Goal: Task Accomplishment & Management: Manage account settings

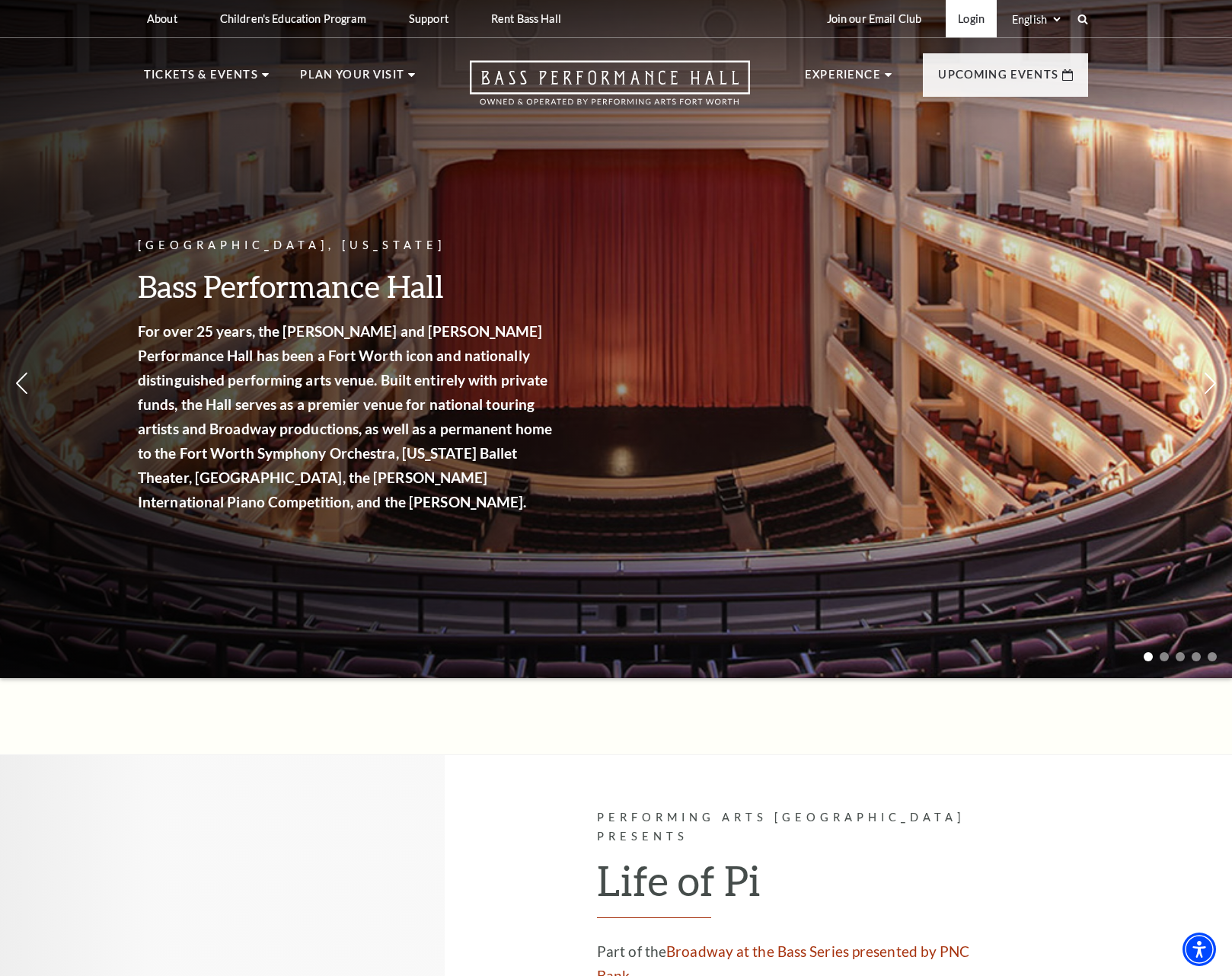
click at [974, 27] on link "Login" at bounding box center [971, 19] width 51 height 37
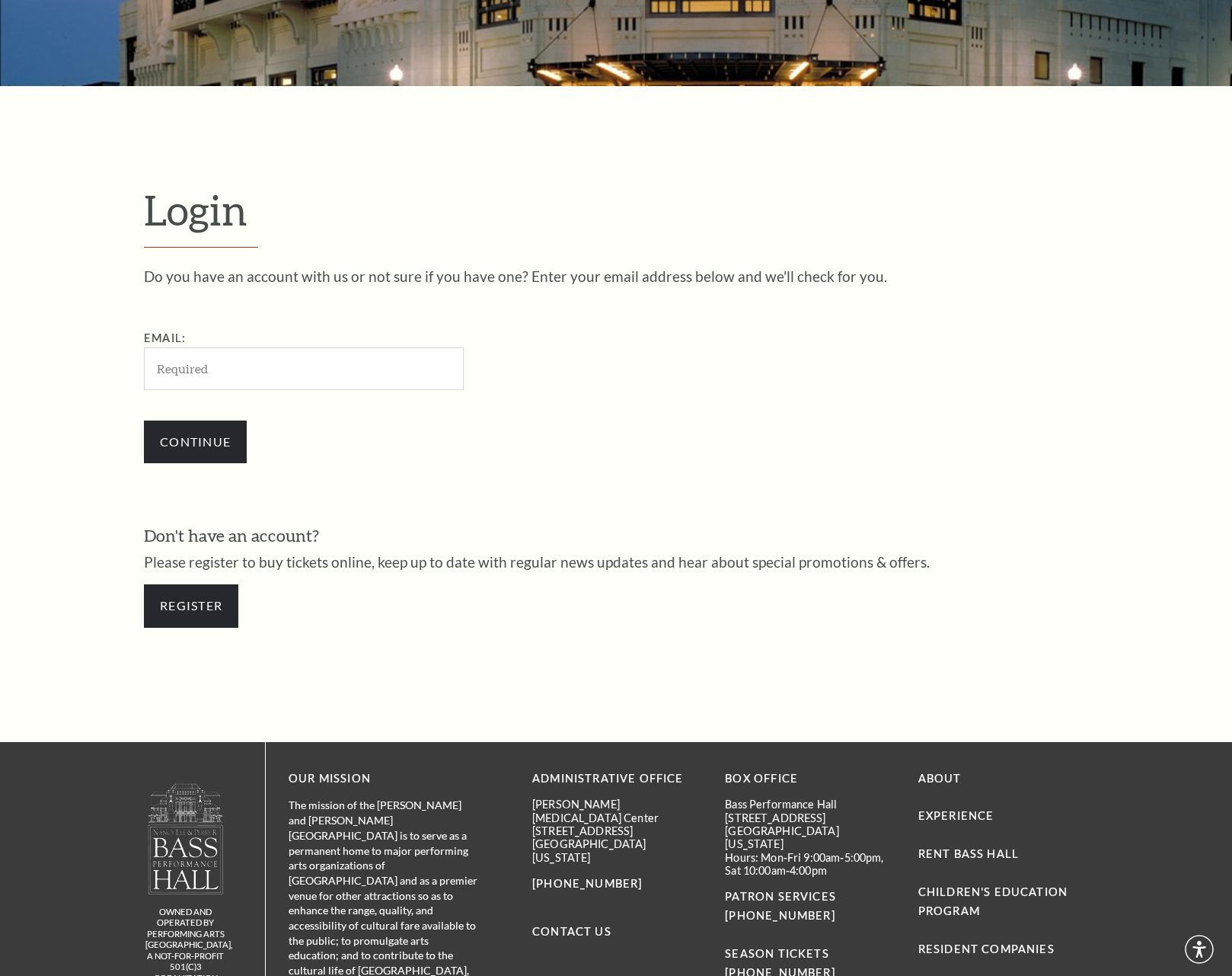
scroll to position [437, 0]
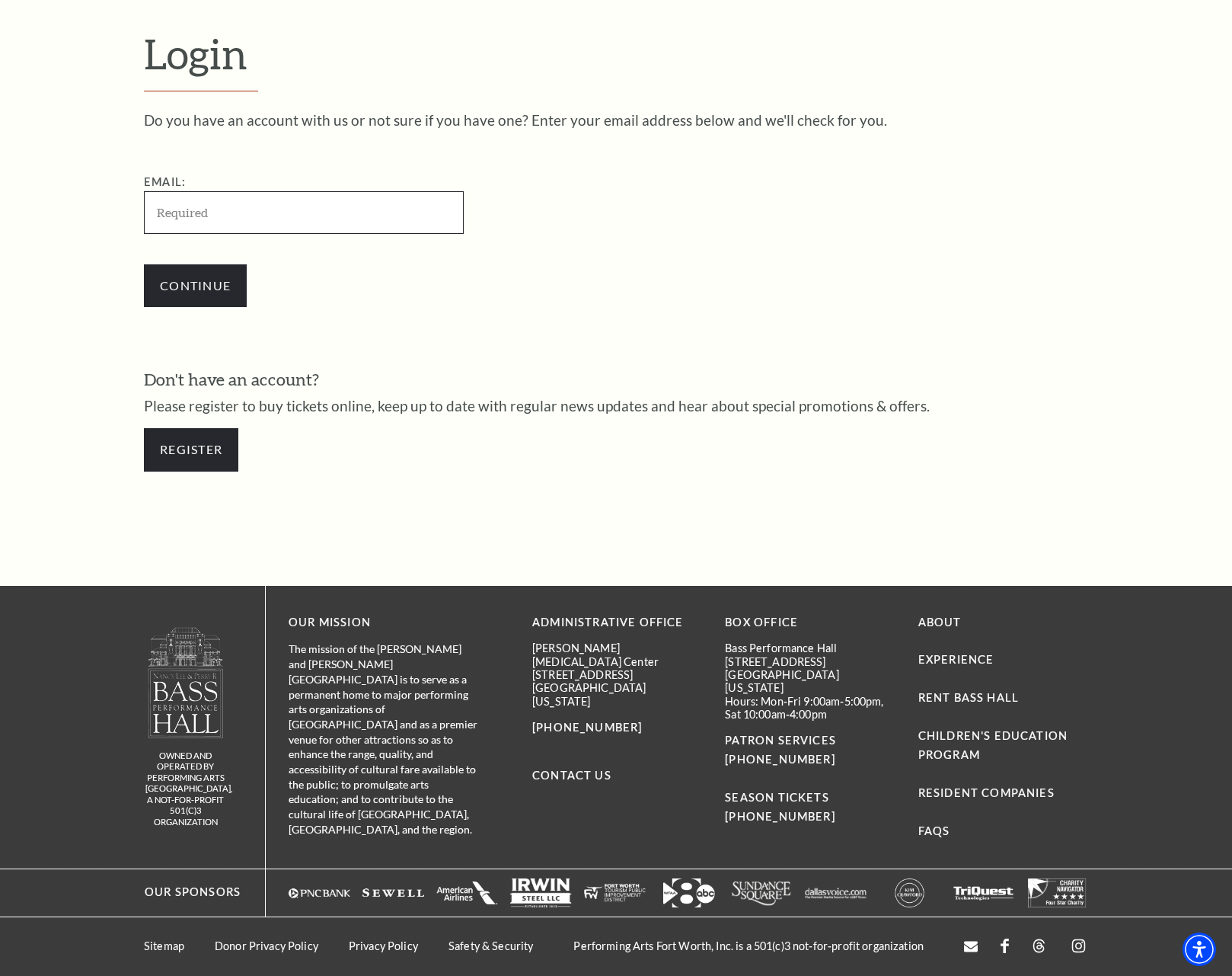
type input "[EMAIL_ADDRESS][DOMAIN_NAME]"
click at [170, 274] on input "Continue" at bounding box center [195, 286] width 103 height 43
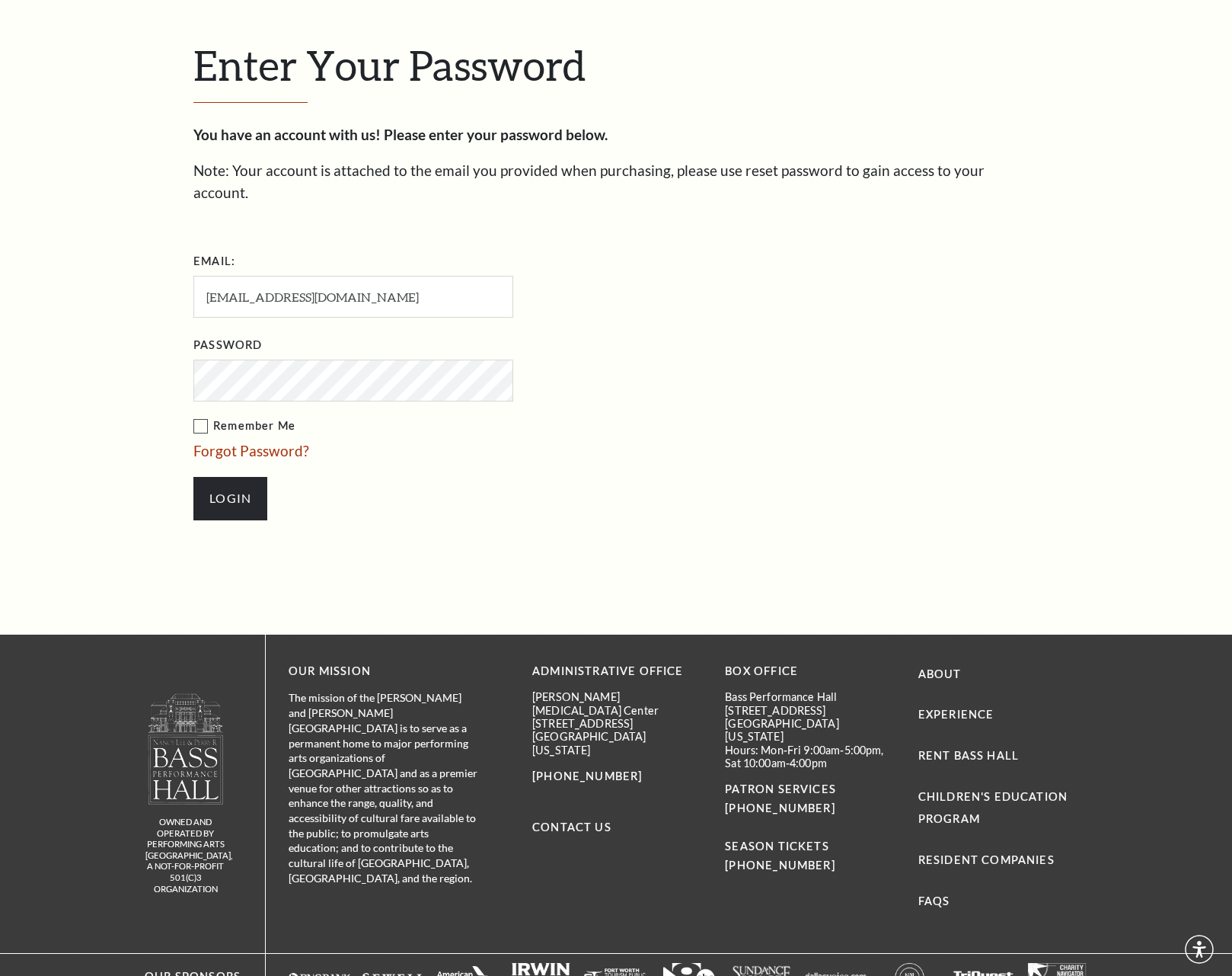
scroll to position [480, 0]
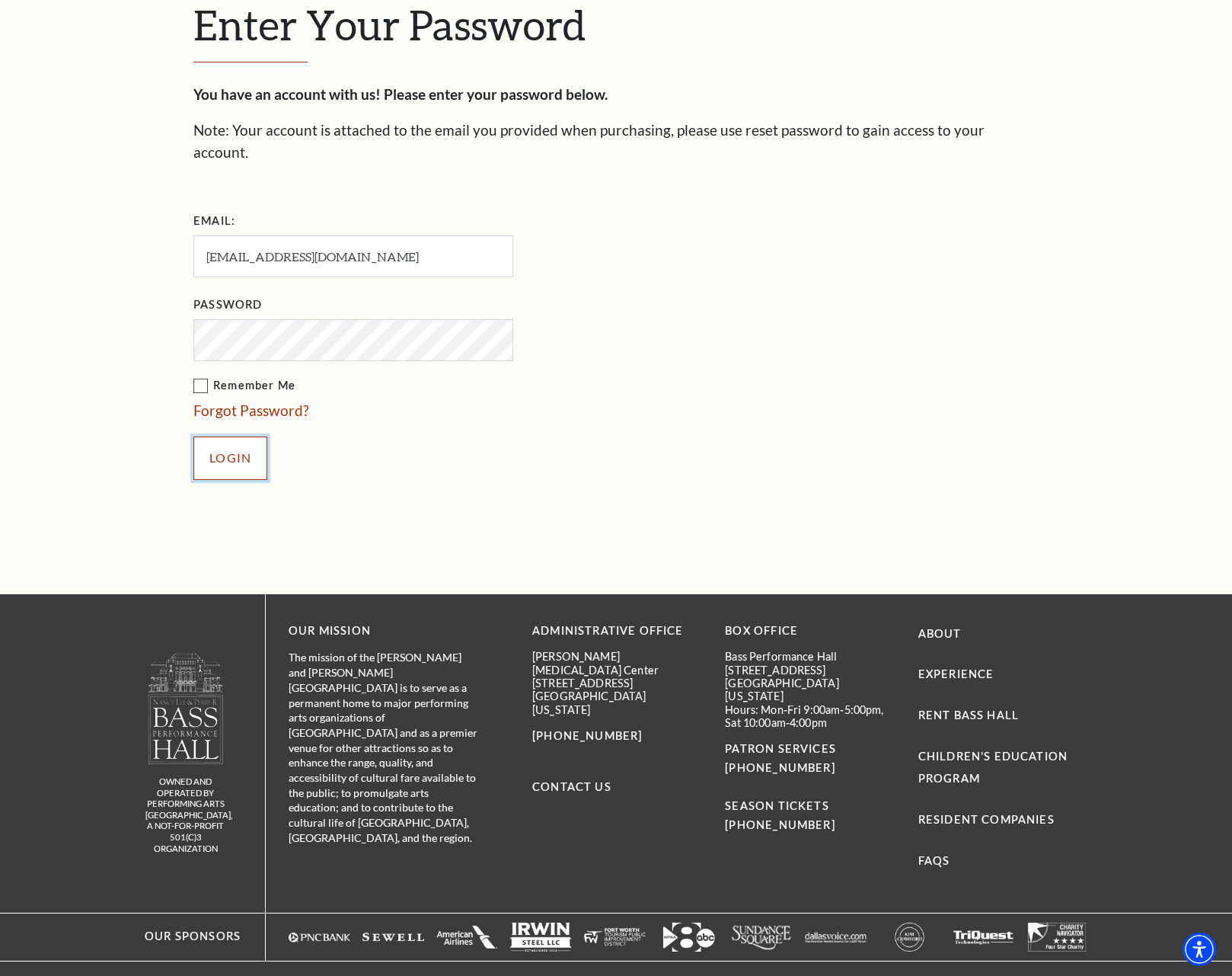
click at [228, 436] on input "Login" at bounding box center [231, 458] width 74 height 43
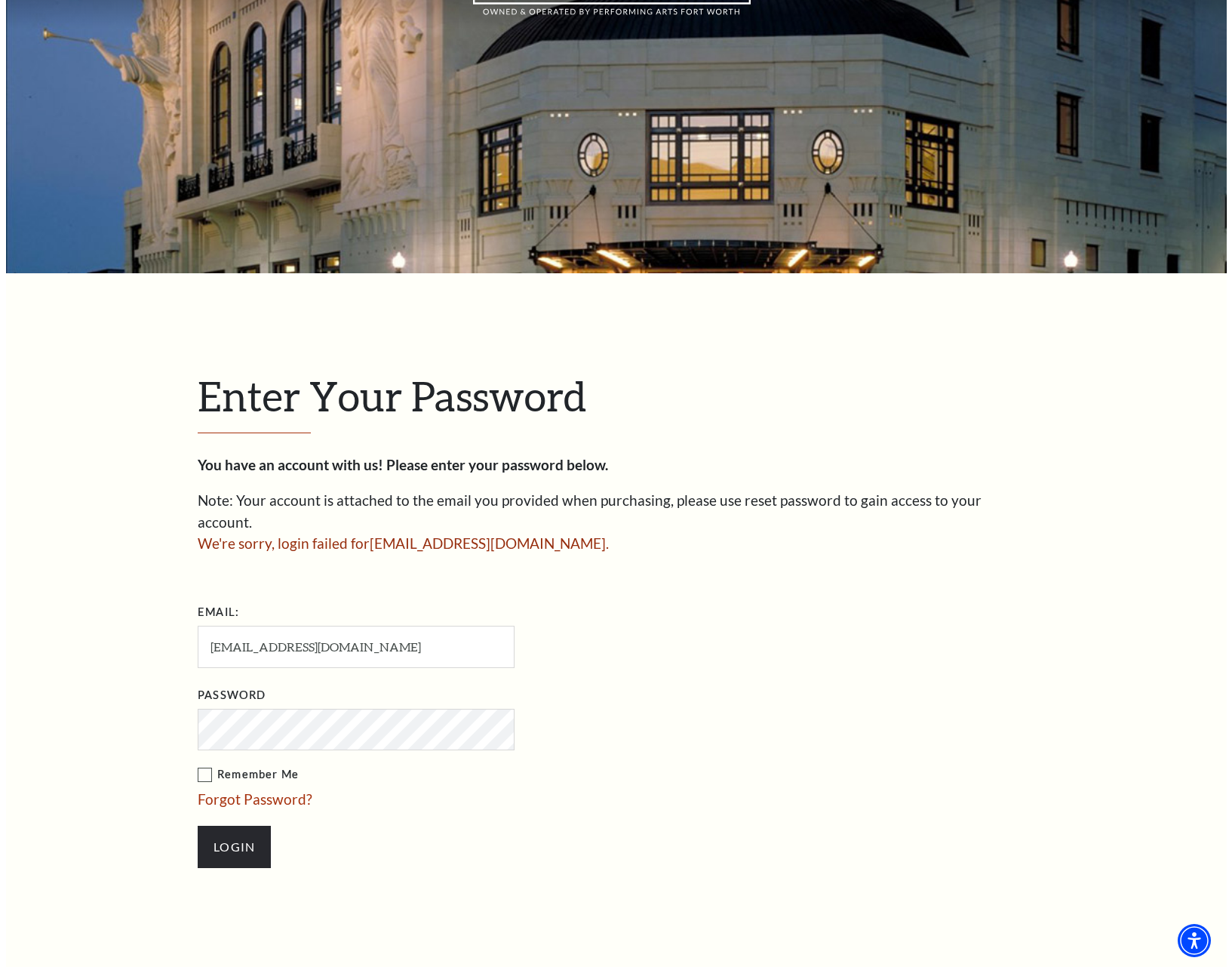
scroll to position [151, 0]
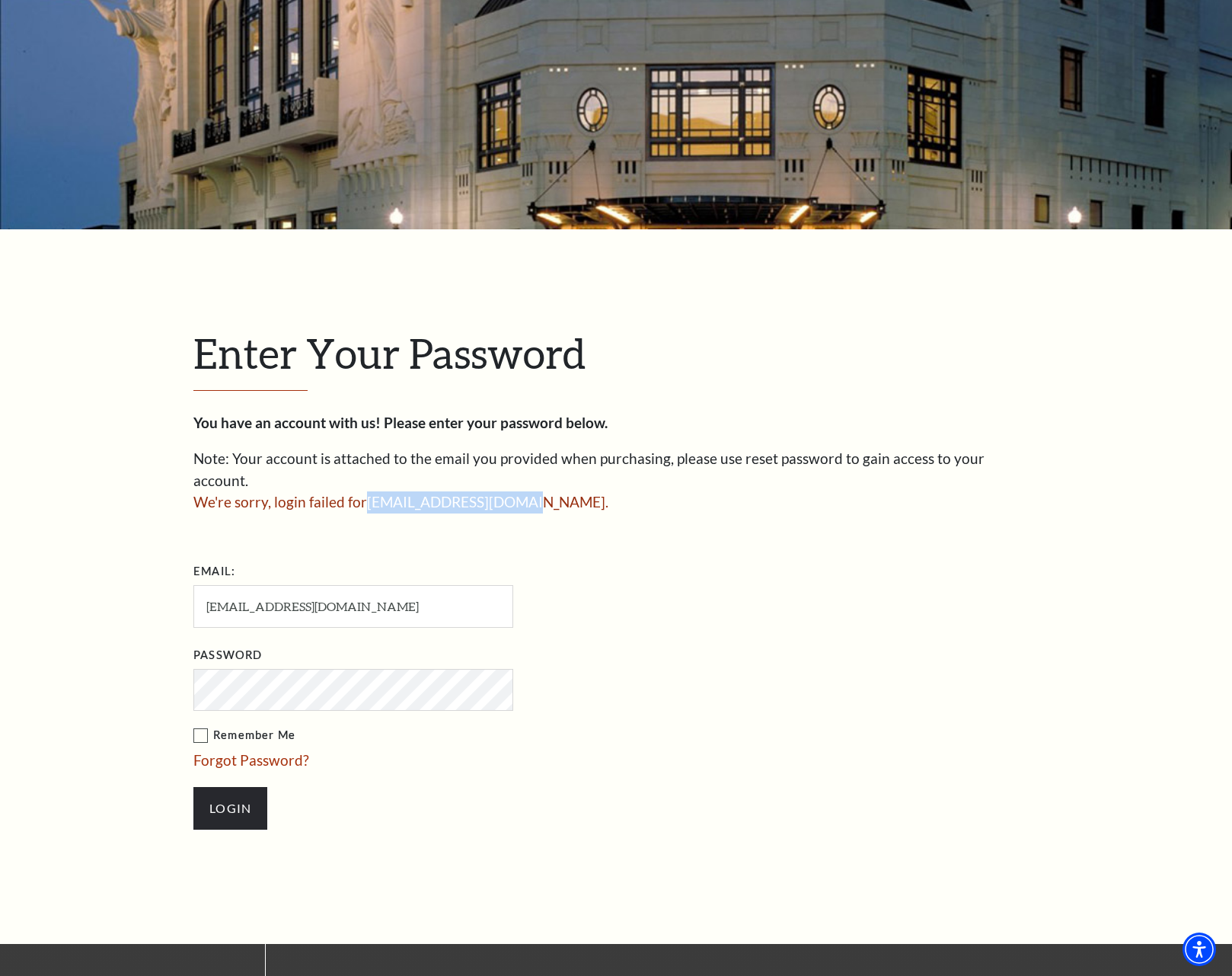
drag, startPoint x: 367, startPoint y: 482, endPoint x: 522, endPoint y: 486, distance: 155.1
click at [522, 493] on span "We're sorry, login failed for somjet37489@gmail.com ." at bounding box center [401, 502] width 415 height 18
copy span "[EMAIL_ADDRESS][DOMAIN_NAME]"
click at [226, 751] on link "Forgot Password?" at bounding box center [251, 760] width 115 height 18
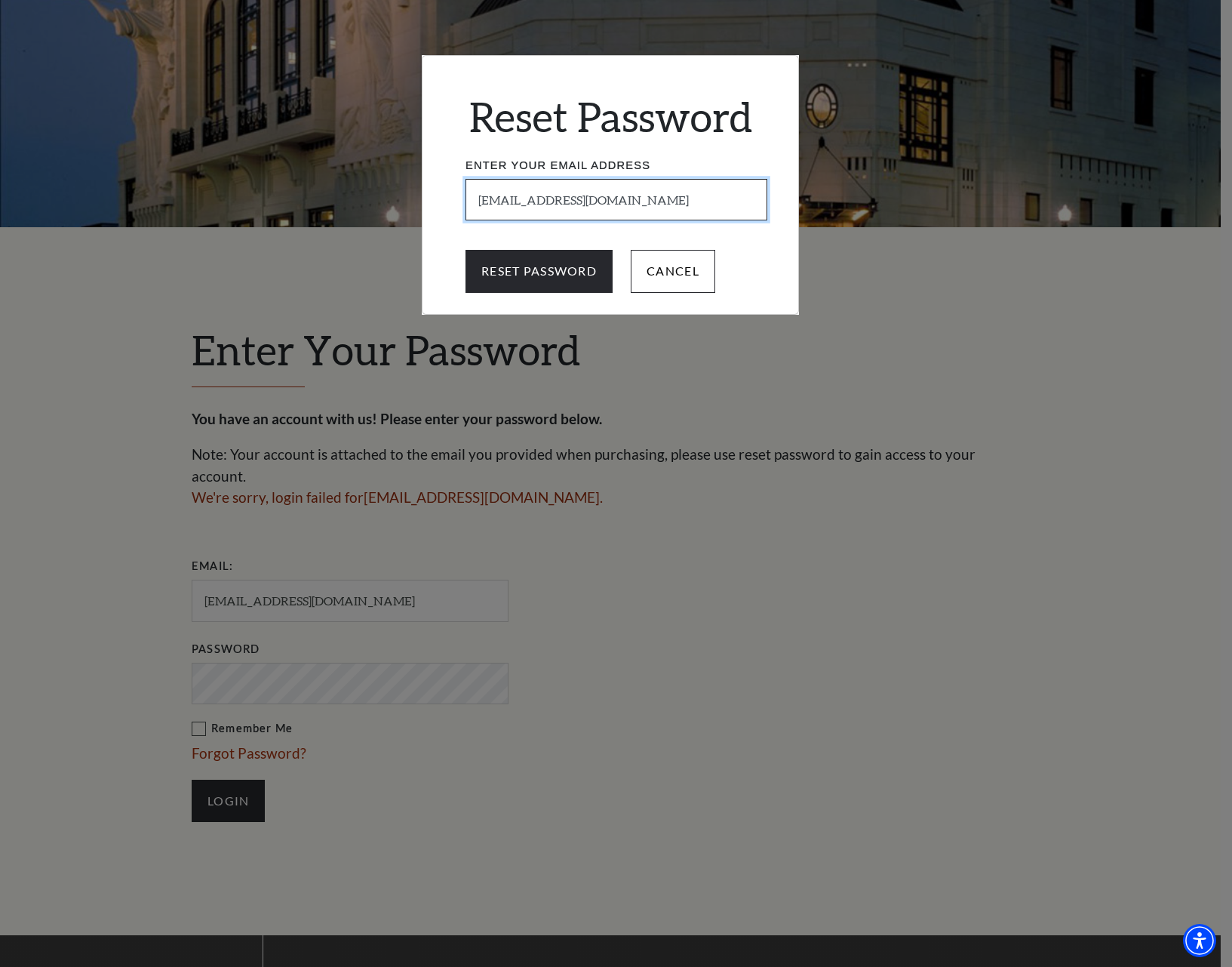
drag, startPoint x: 657, startPoint y: 193, endPoint x: 337, endPoint y: 208, distance: 320.4
click at [337, 208] on div "Reset Password Enter Your Email Address somjet37489@gmail.com Reset Password Ca…" at bounding box center [616, 484] width 1232 height 967
paste input "[EMAIL_ADDRESS][DOMAIN_NAME]"
type input "[EMAIL_ADDRESS][DOMAIN_NAME]"
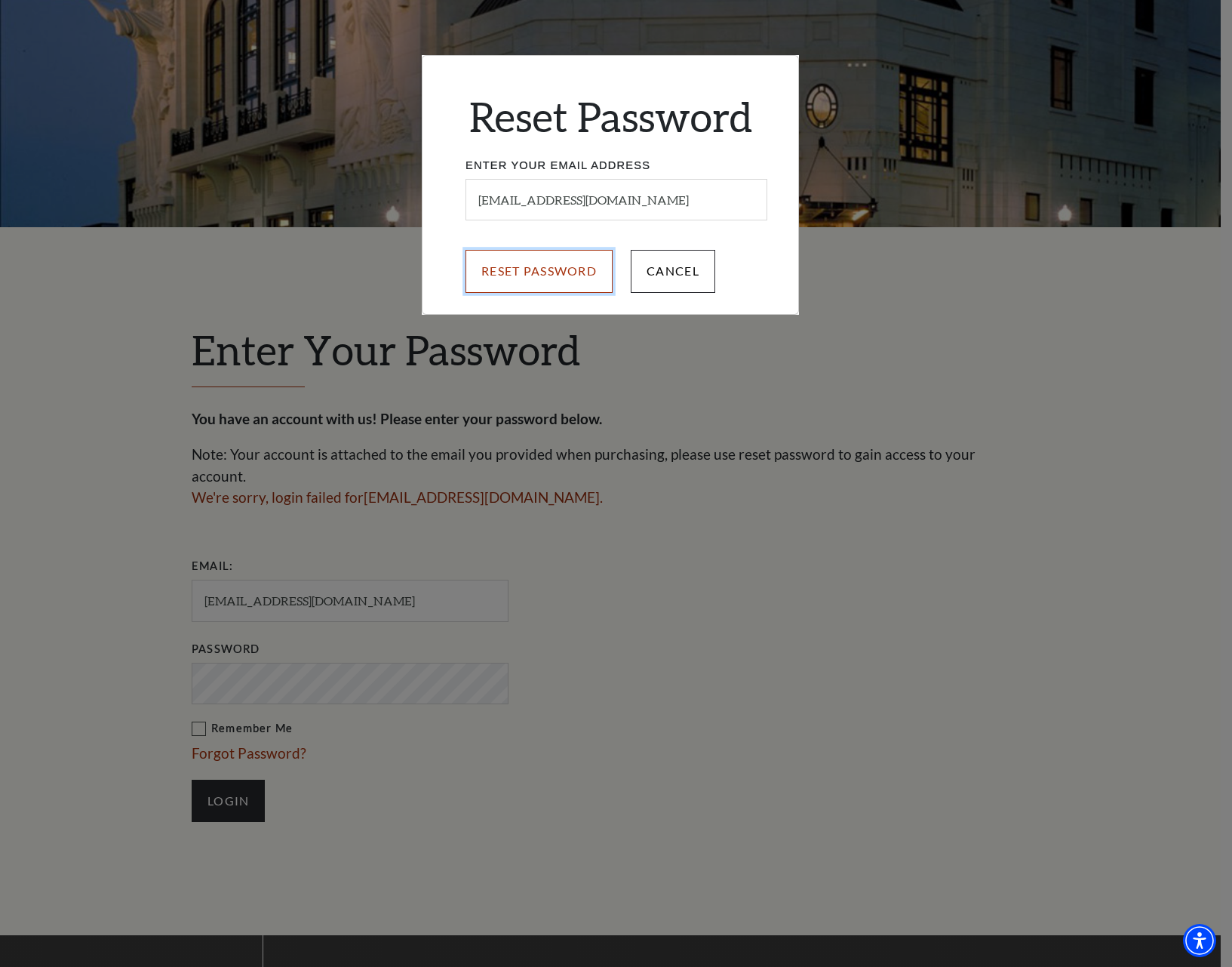
click at [539, 276] on input "Reset Password" at bounding box center [539, 271] width 147 height 43
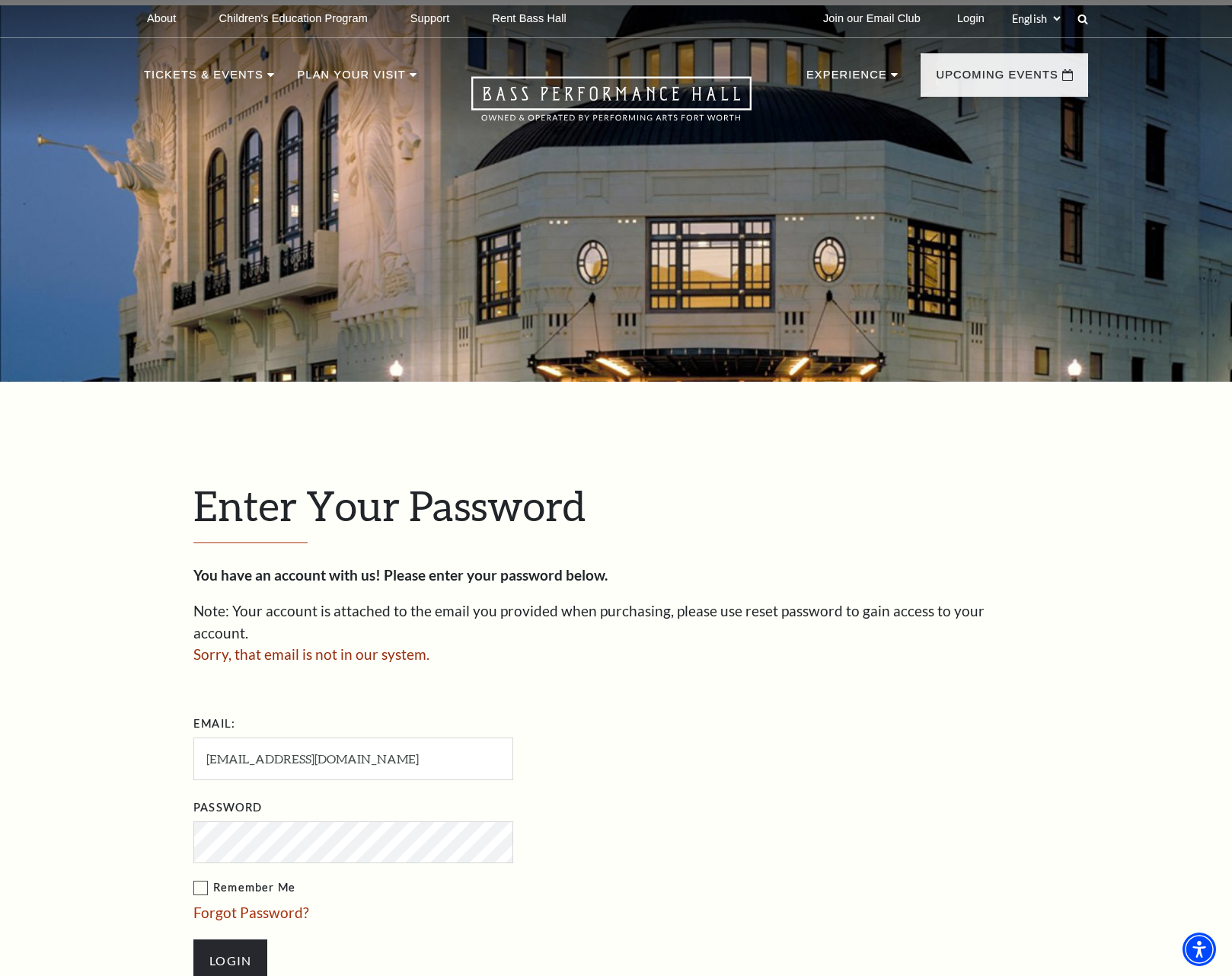
click at [770, 816] on form "Email: [EMAIL_ADDRESS][DOMAIN_NAME] Password Remember Me Forgot Password? Login" at bounding box center [616, 854] width 846 height 287
